Goal: Transaction & Acquisition: Purchase product/service

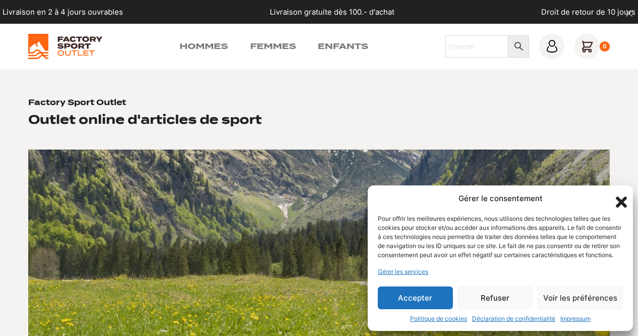
click at [622, 196] on icon "Fermer la boîte de dialogue" at bounding box center [621, 201] width 11 height 11
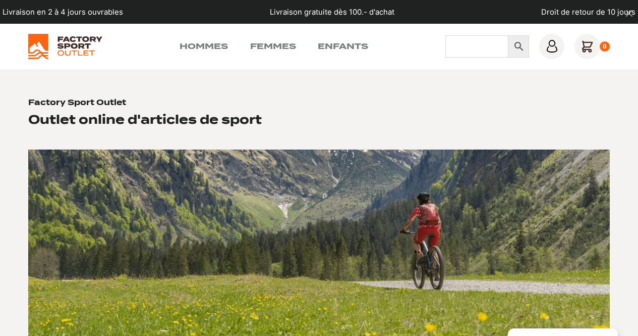
click at [466, 40] on input "Chercher" at bounding box center [477, 46] width 63 height 22
type input "longboard"
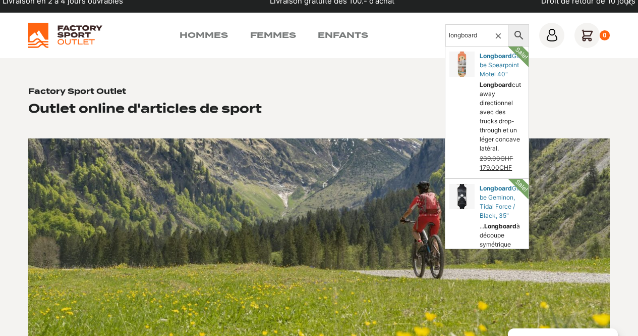
scroll to position [151, 0]
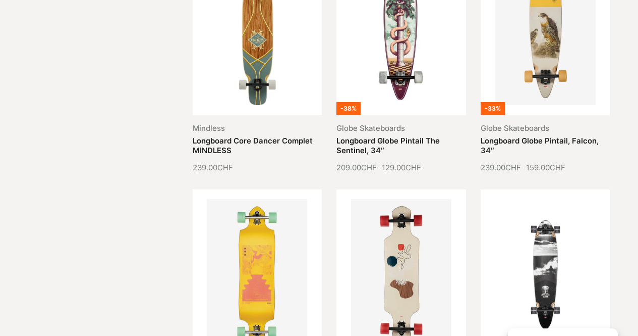
scroll to position [454, 0]
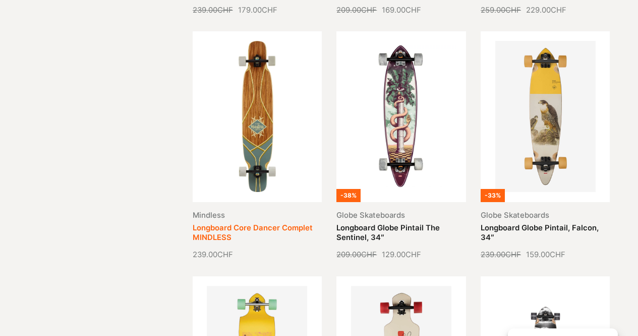
click at [245, 223] on link "Longboard Core Dancer Complet MINDLESS" at bounding box center [253, 232] width 120 height 19
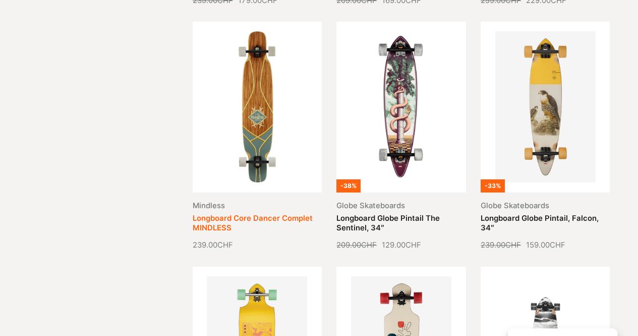
scroll to position [452, 0]
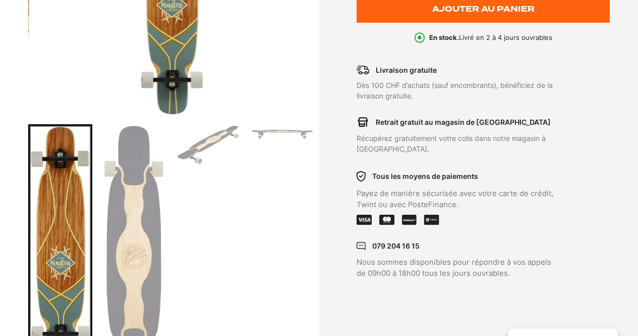
scroll to position [303, 0]
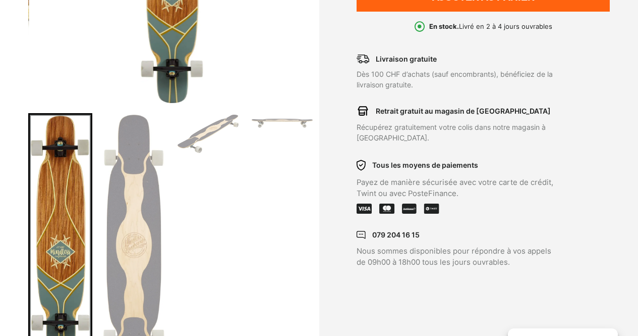
click at [128, 260] on img "Go to slide 2" at bounding box center [133, 248] width 61 height 266
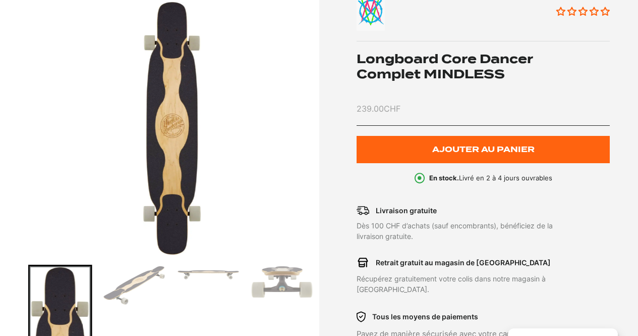
scroll to position [0, 0]
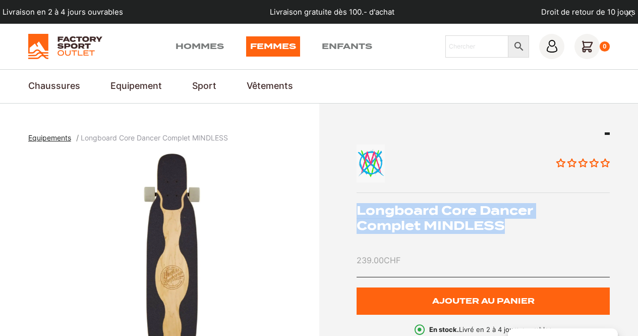
drag, startPoint x: 504, startPoint y: 228, endPoint x: 355, endPoint y: 216, distance: 149.8
copy h1 "Longboard Core Dancer Complet MINDLESS"
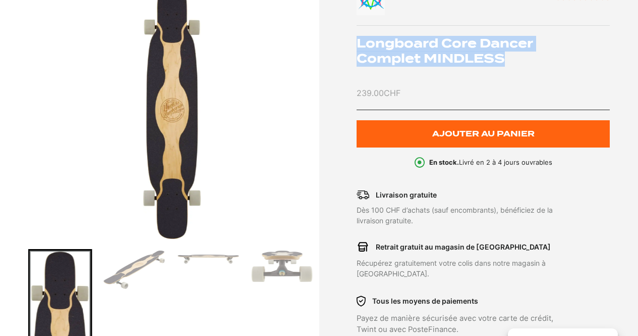
scroll to position [252, 0]
